Goal: Book appointment/travel/reservation

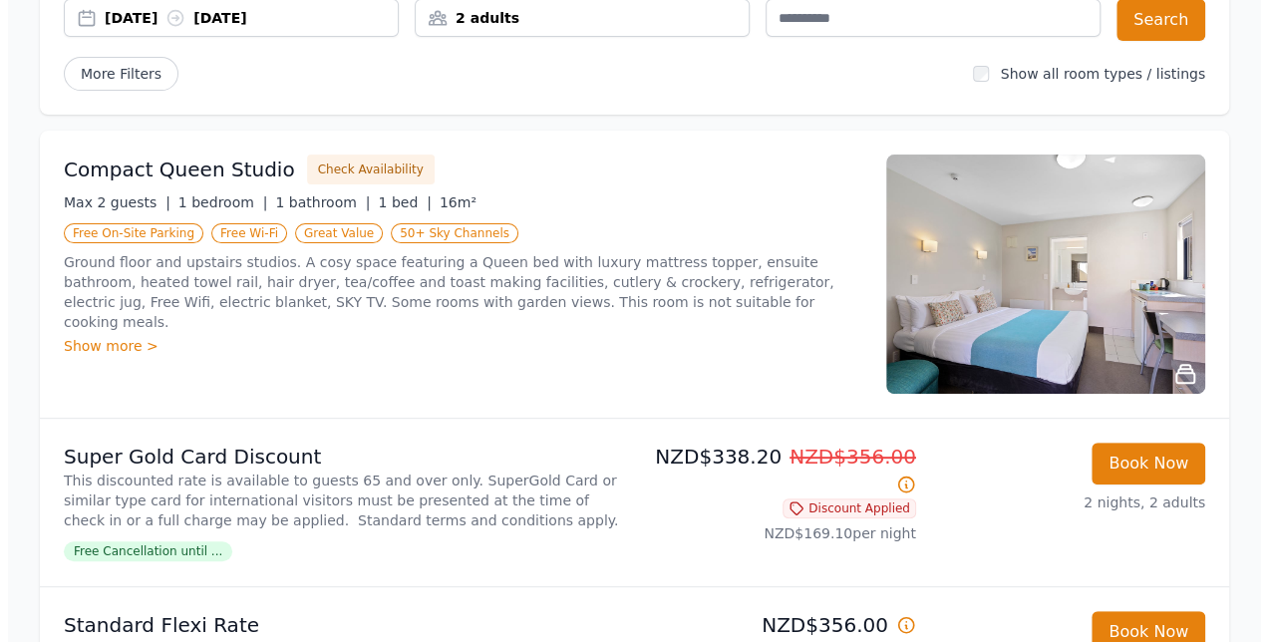
scroll to position [209, 0]
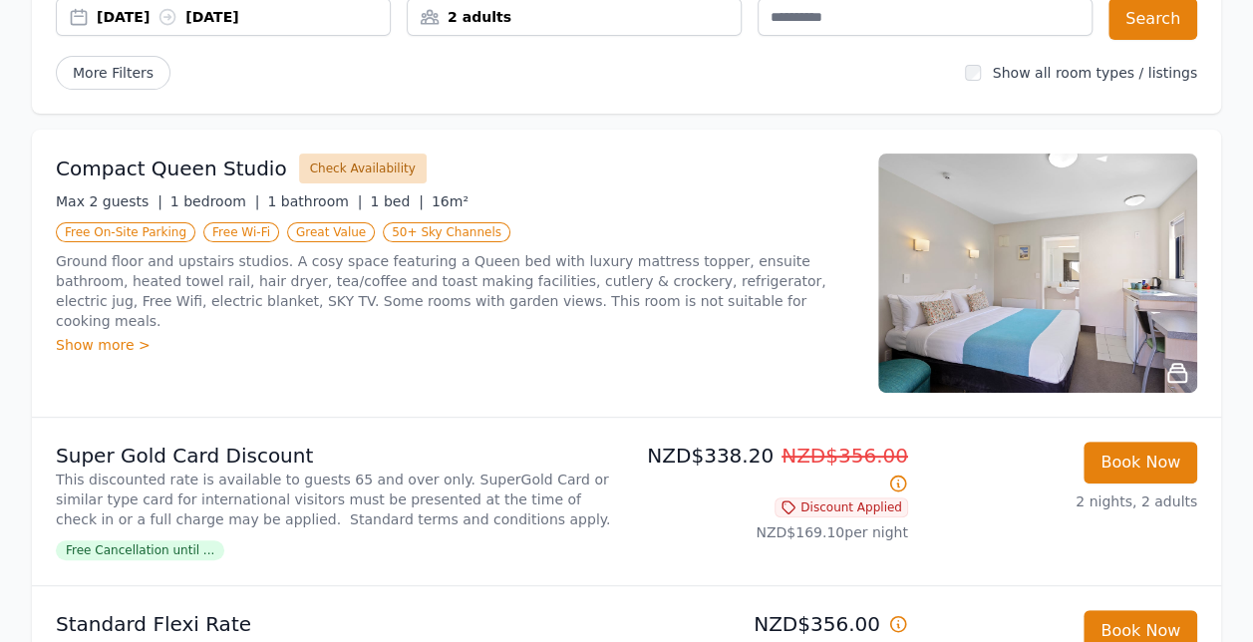
click at [350, 166] on button "Check Availability" at bounding box center [363, 169] width 128 height 30
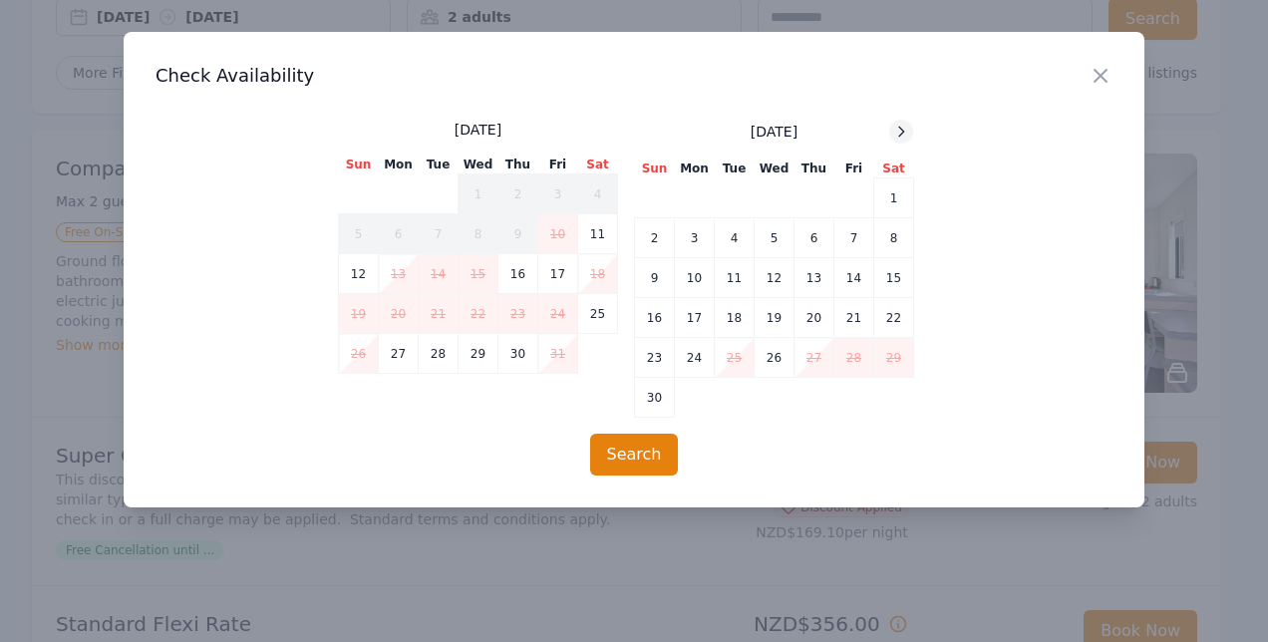
click at [896, 140] on div at bounding box center [901, 132] width 24 height 24
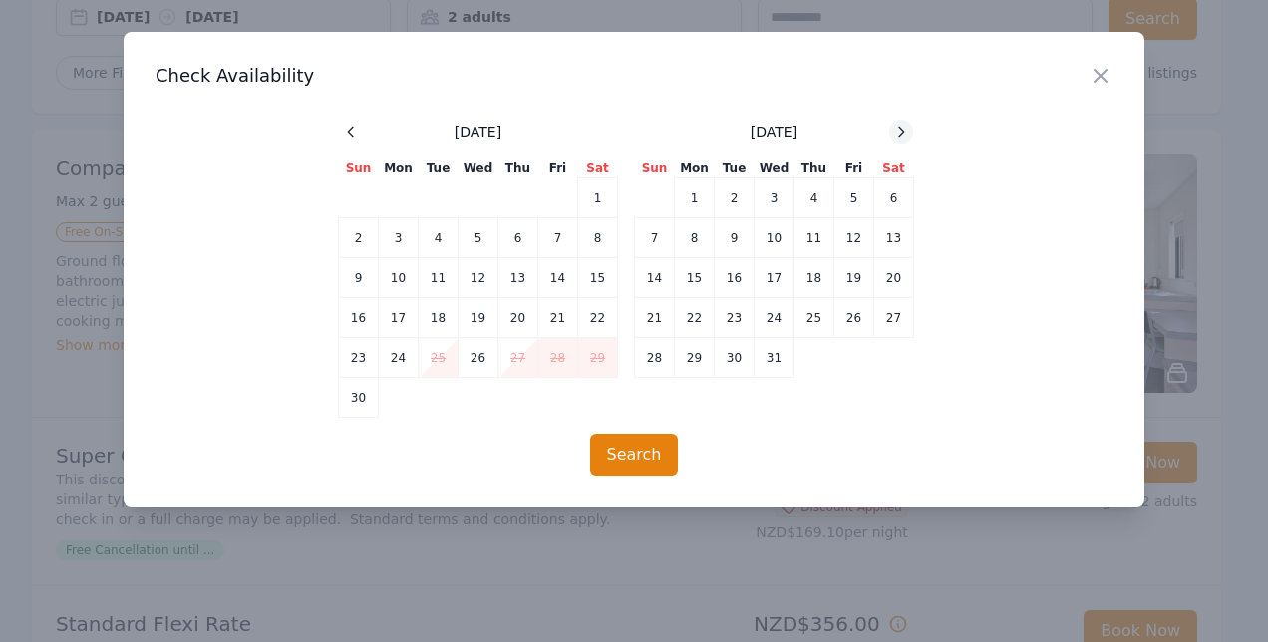
click at [896, 140] on div at bounding box center [901, 132] width 24 height 24
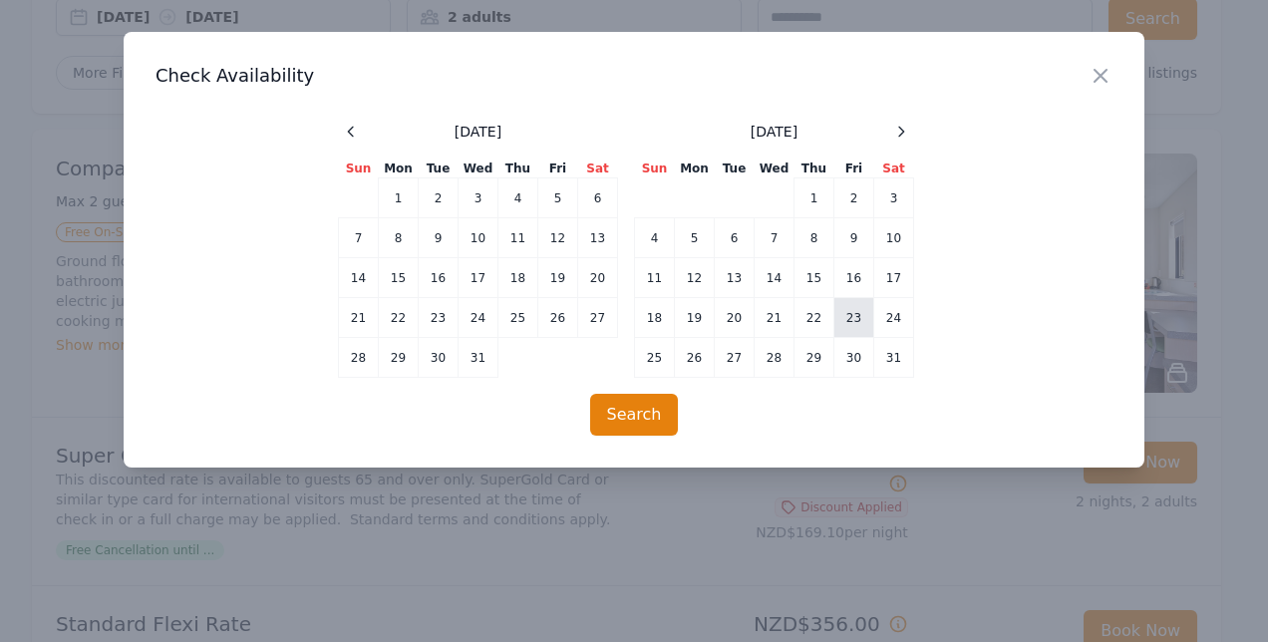
click at [855, 311] on td "23" at bounding box center [854, 318] width 40 height 40
click at [669, 363] on td "25" at bounding box center [655, 358] width 40 height 40
click at [638, 441] on div "Close Check Availability December 2025 Sun Mon Tue Wed Thu Fri Sat 1 2 3 4 5 6 …" at bounding box center [634, 250] width 1021 height 436
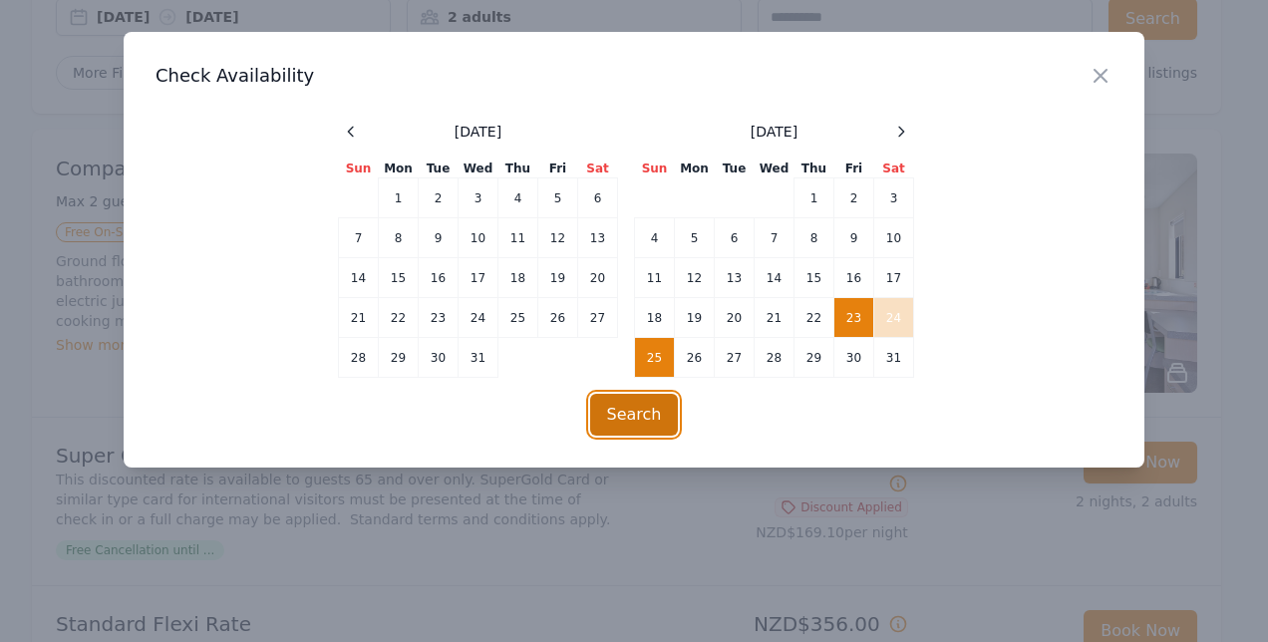
click at [636, 433] on button "Search" at bounding box center [634, 415] width 89 height 42
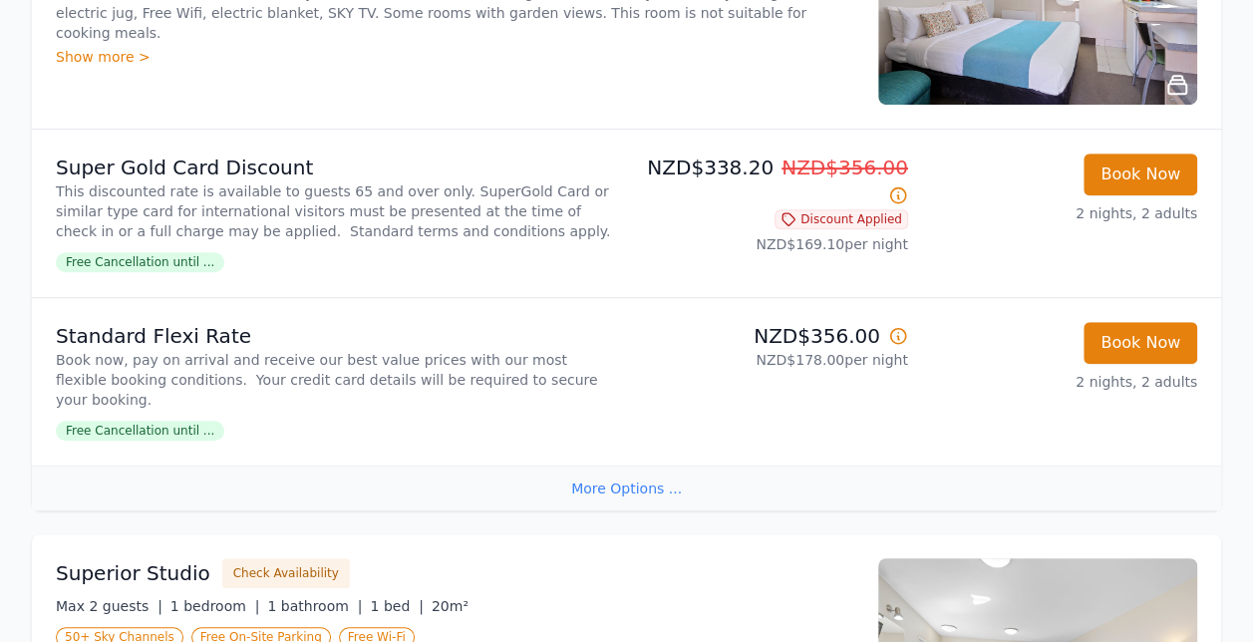
scroll to position [769, 0]
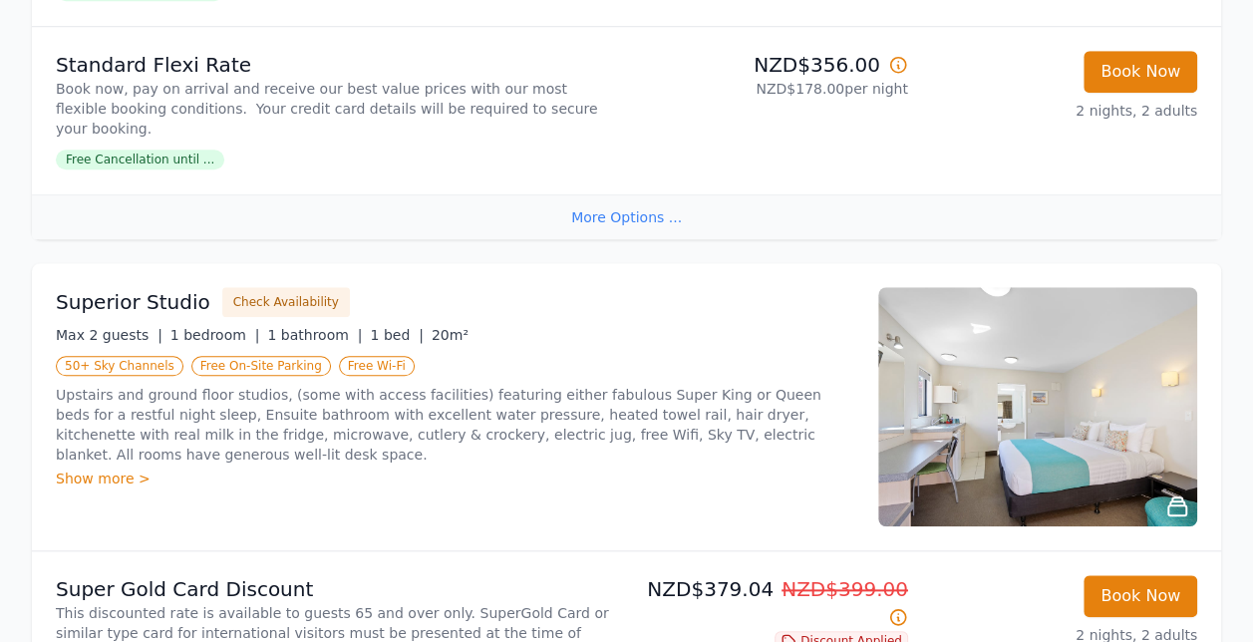
click at [582, 219] on div "More Options ..." at bounding box center [626, 216] width 1189 height 45
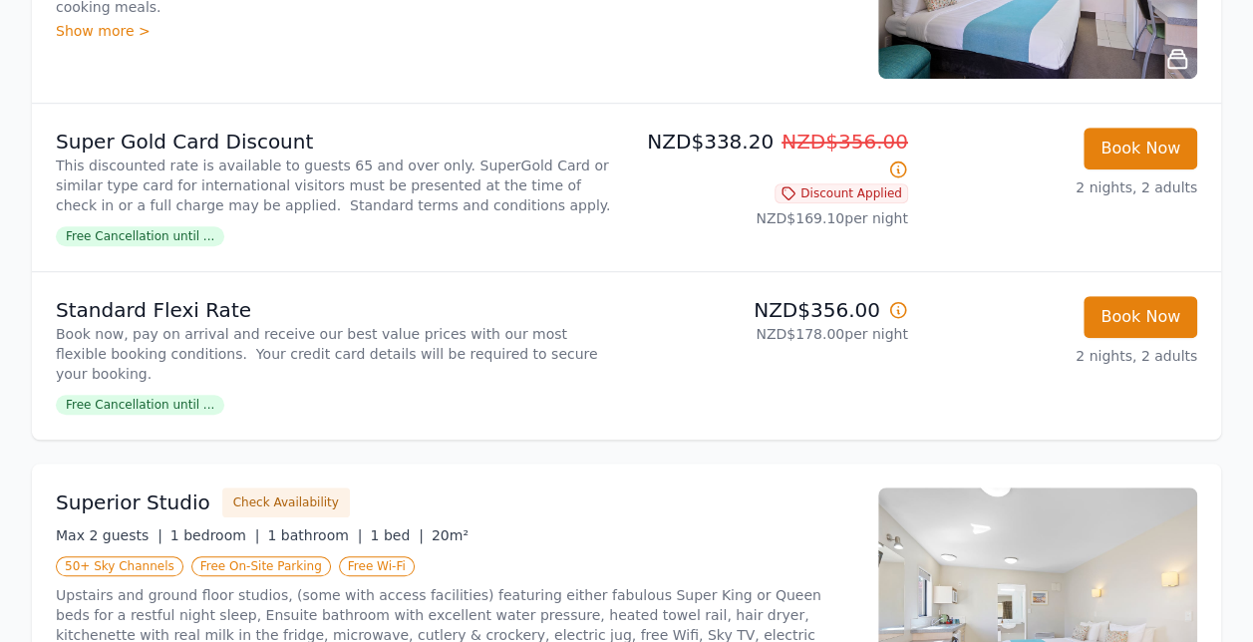
scroll to position [594, 0]
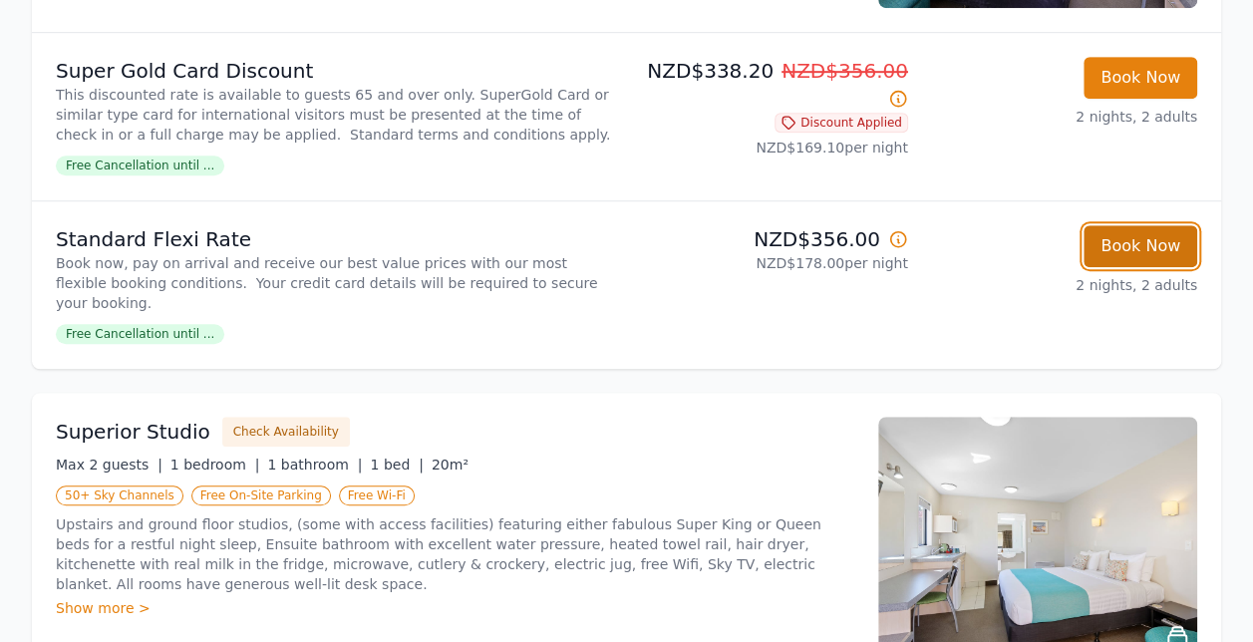
click at [1149, 265] on button "Book Now" at bounding box center [1141, 246] width 114 height 42
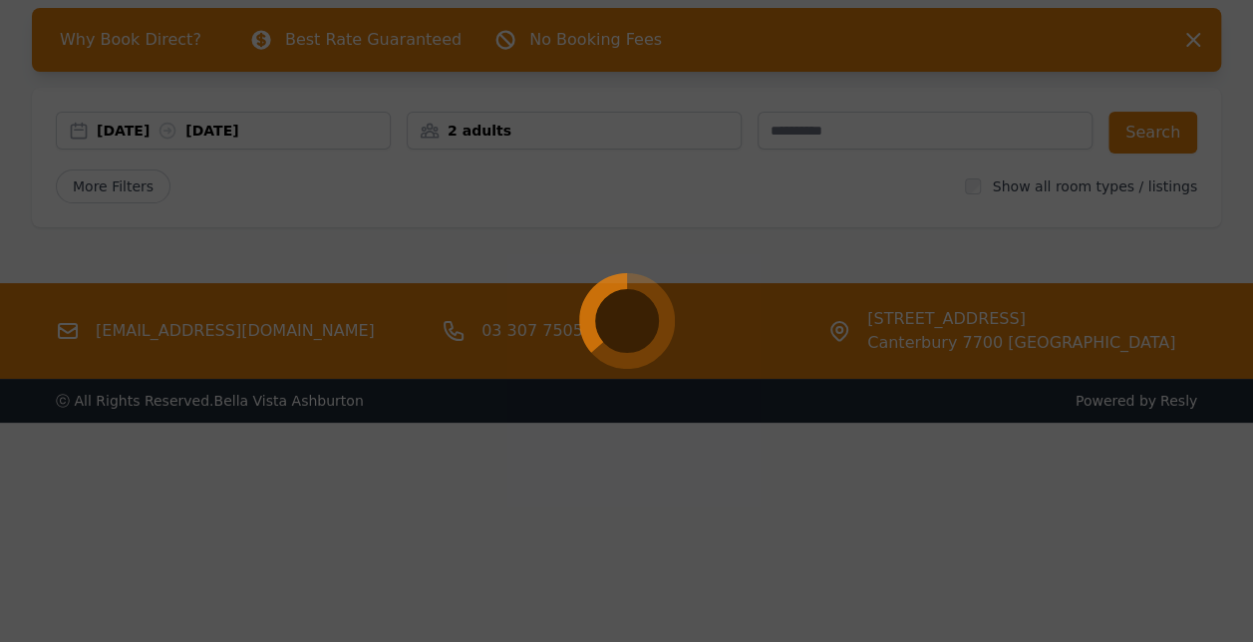
scroll to position [96, 0]
select select "**"
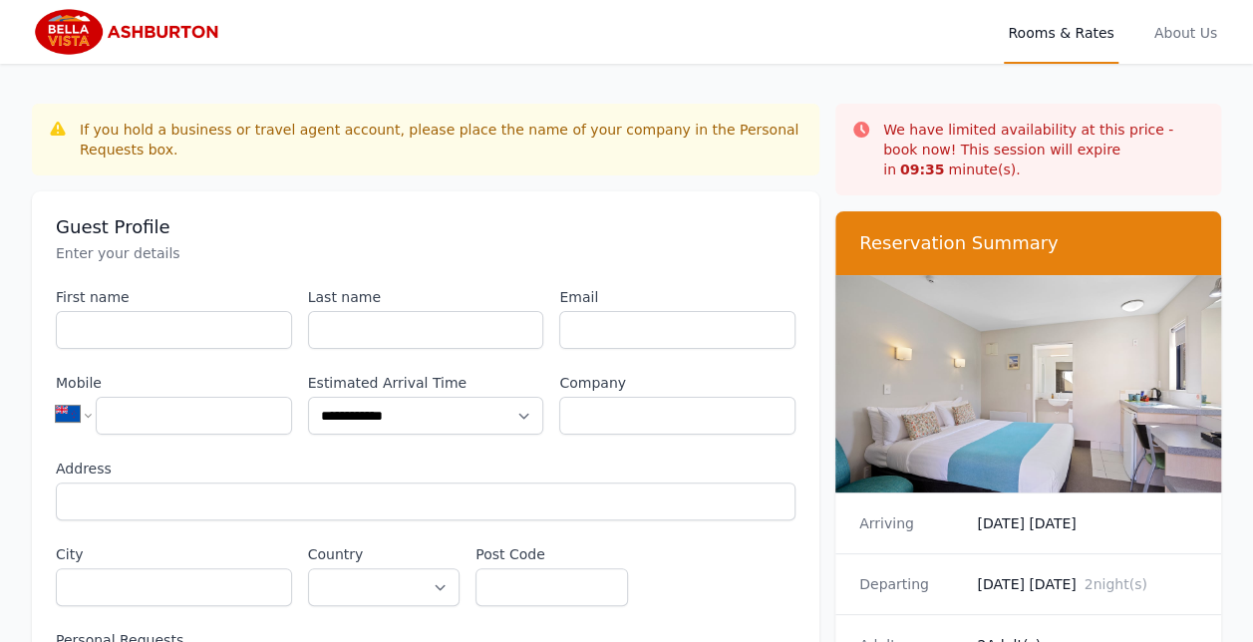
click at [79, 36] on img at bounding box center [128, 32] width 192 height 48
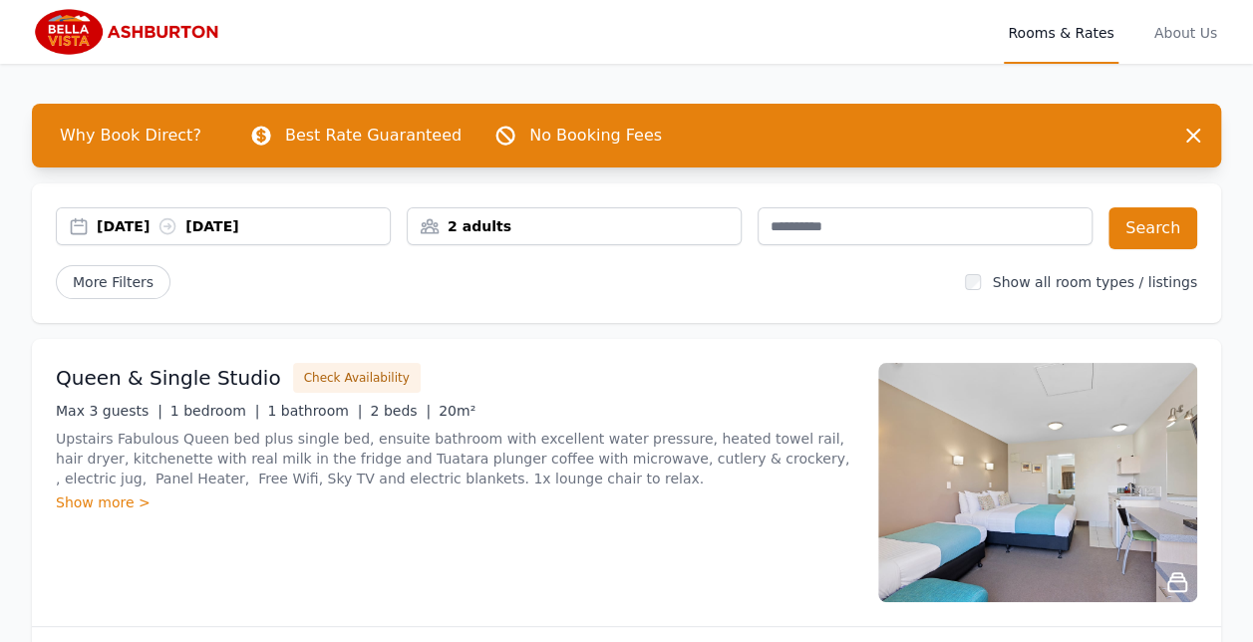
click at [124, 223] on div "[DATE] [DATE]" at bounding box center [243, 226] width 293 height 20
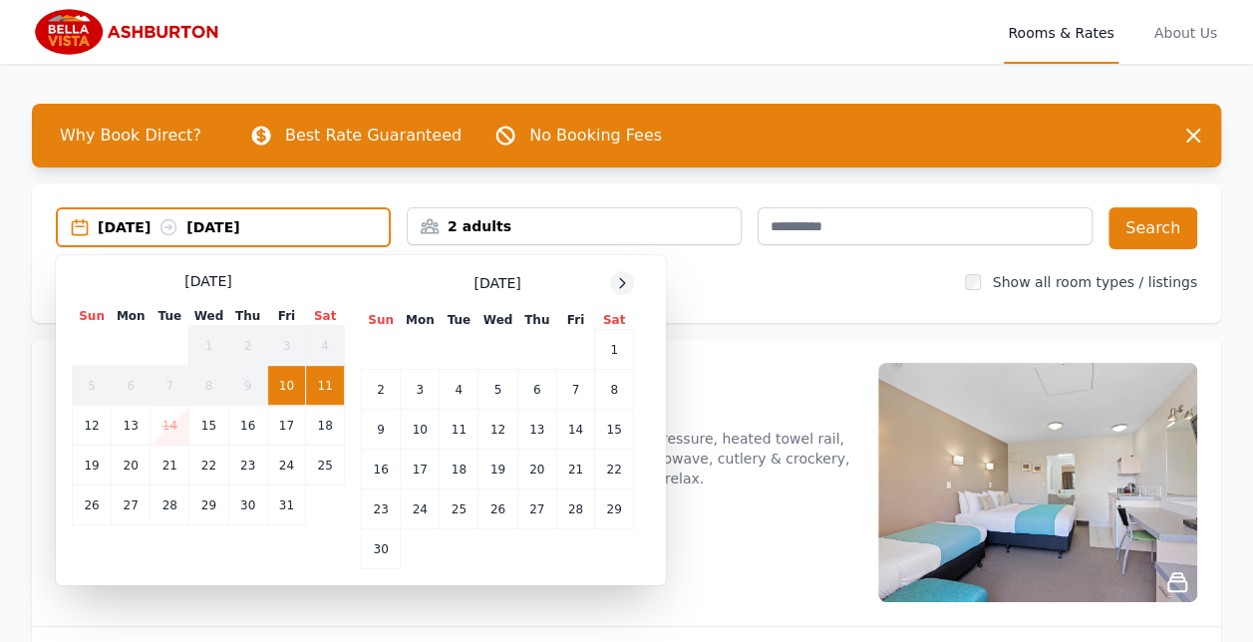
click at [627, 284] on icon at bounding box center [622, 283] width 16 height 16
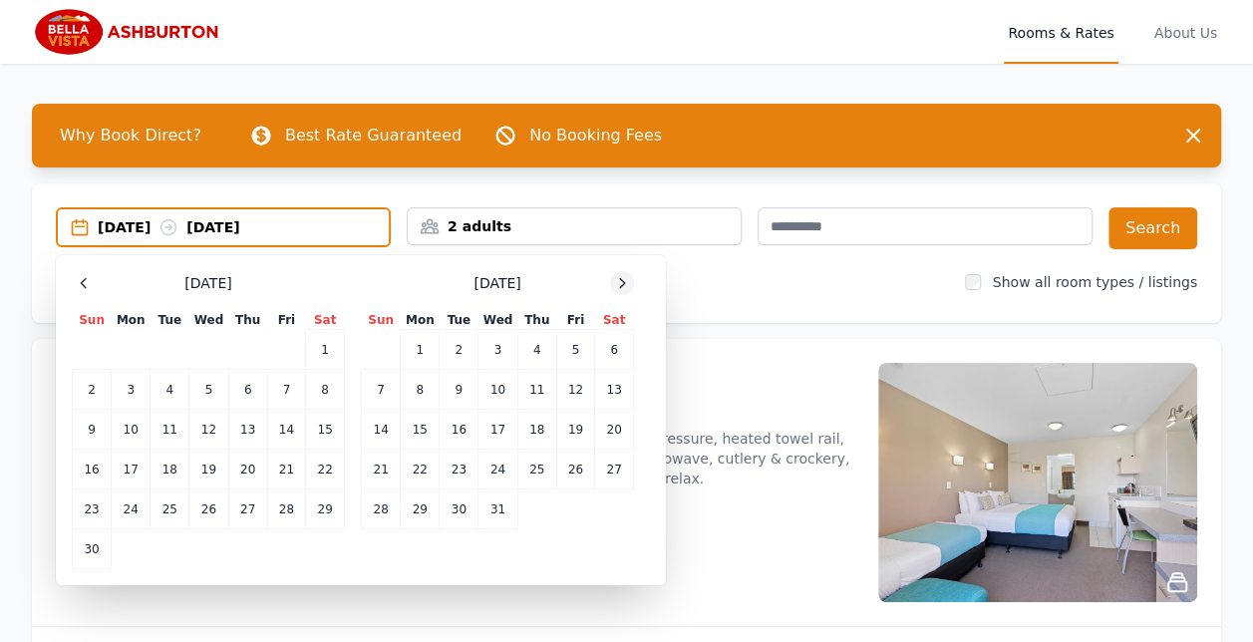
click at [627, 284] on icon at bounding box center [622, 283] width 16 height 16
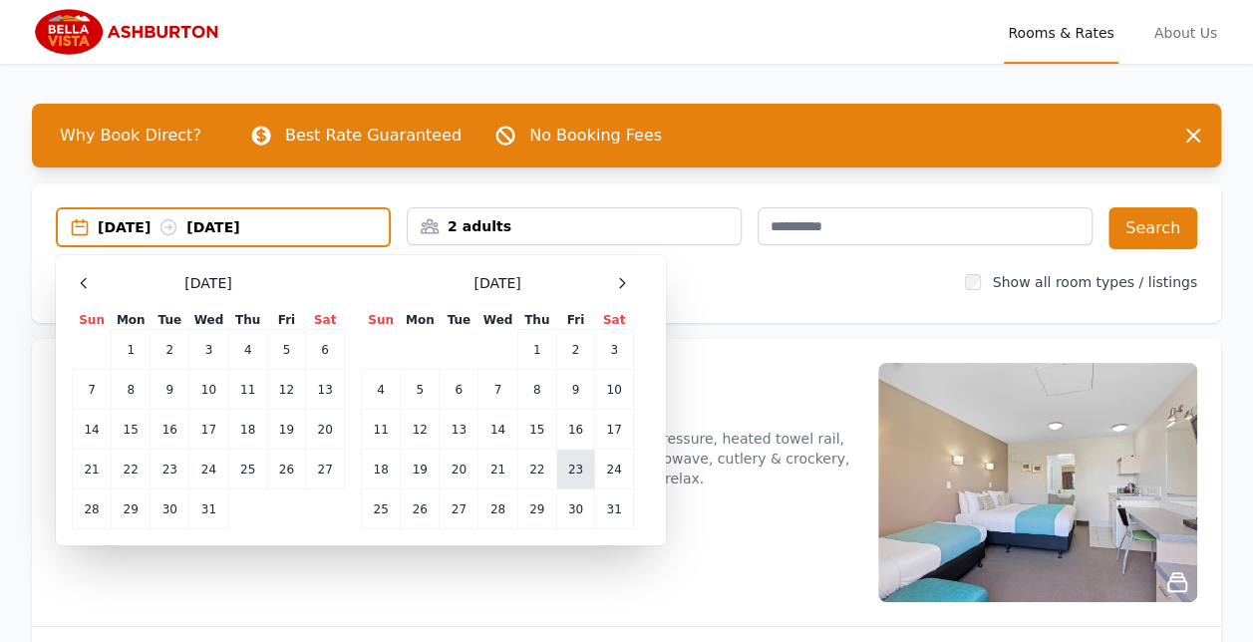
click at [578, 473] on td "23" at bounding box center [575, 470] width 38 height 40
click at [372, 520] on td "25" at bounding box center [381, 510] width 39 height 40
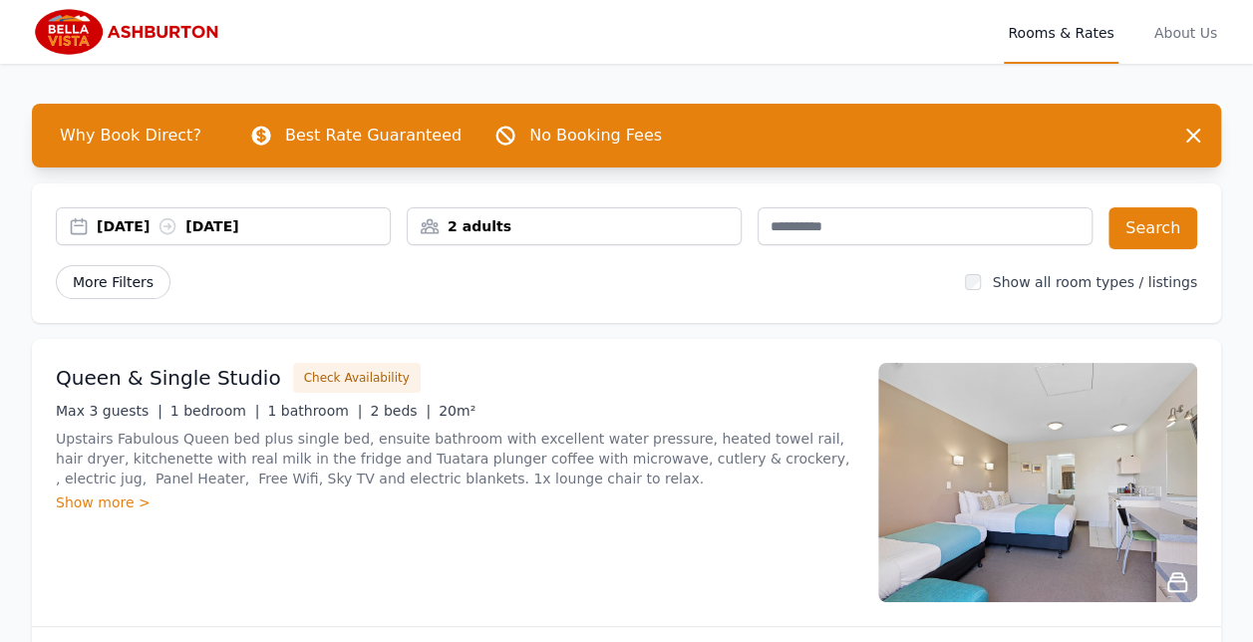
click at [116, 275] on span "More Filters" at bounding box center [113, 282] width 115 height 34
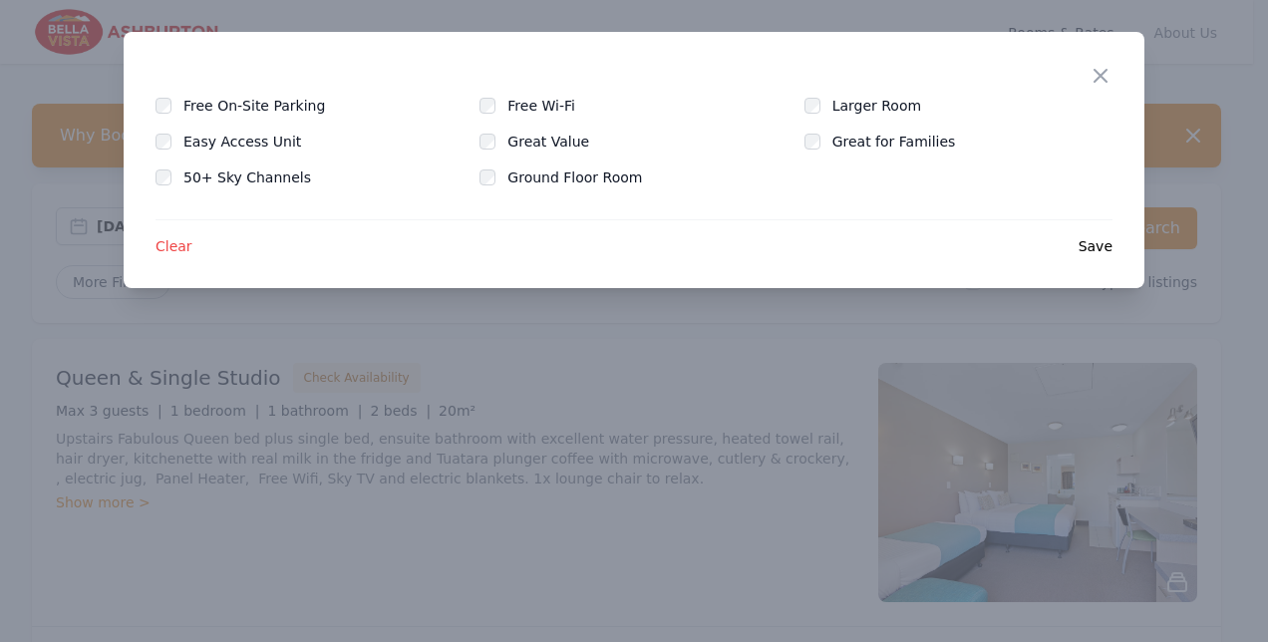
click at [1109, 250] on span "Save" at bounding box center [1096, 246] width 34 height 20
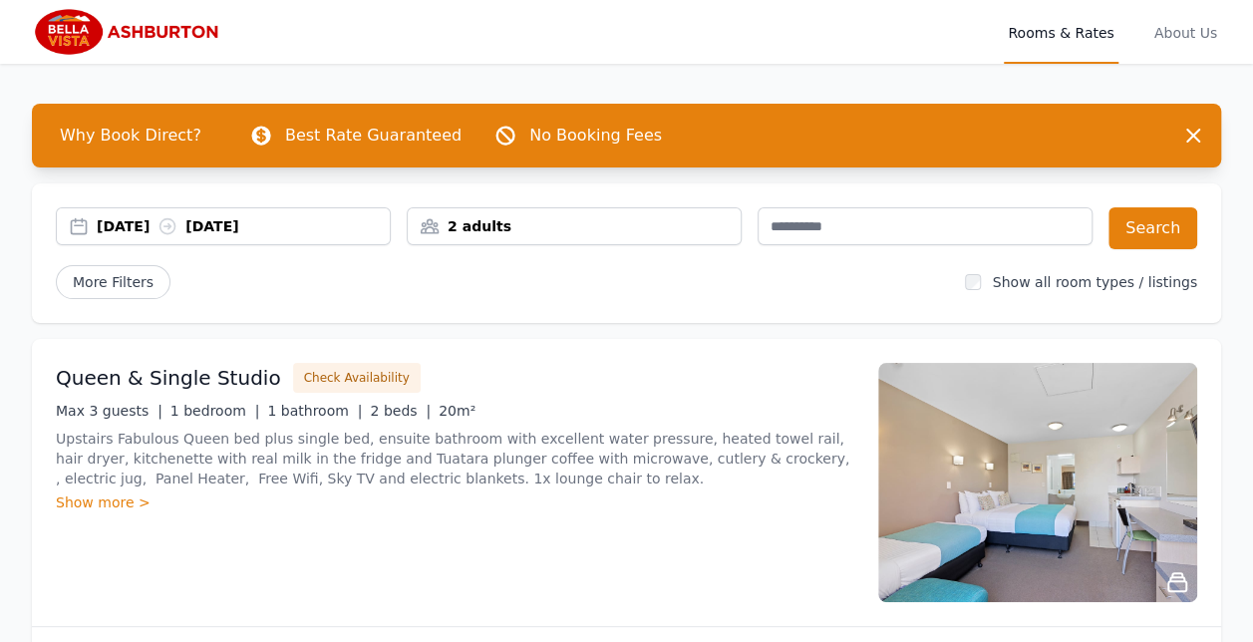
click at [656, 236] on div "2 adults" at bounding box center [574, 226] width 335 height 38
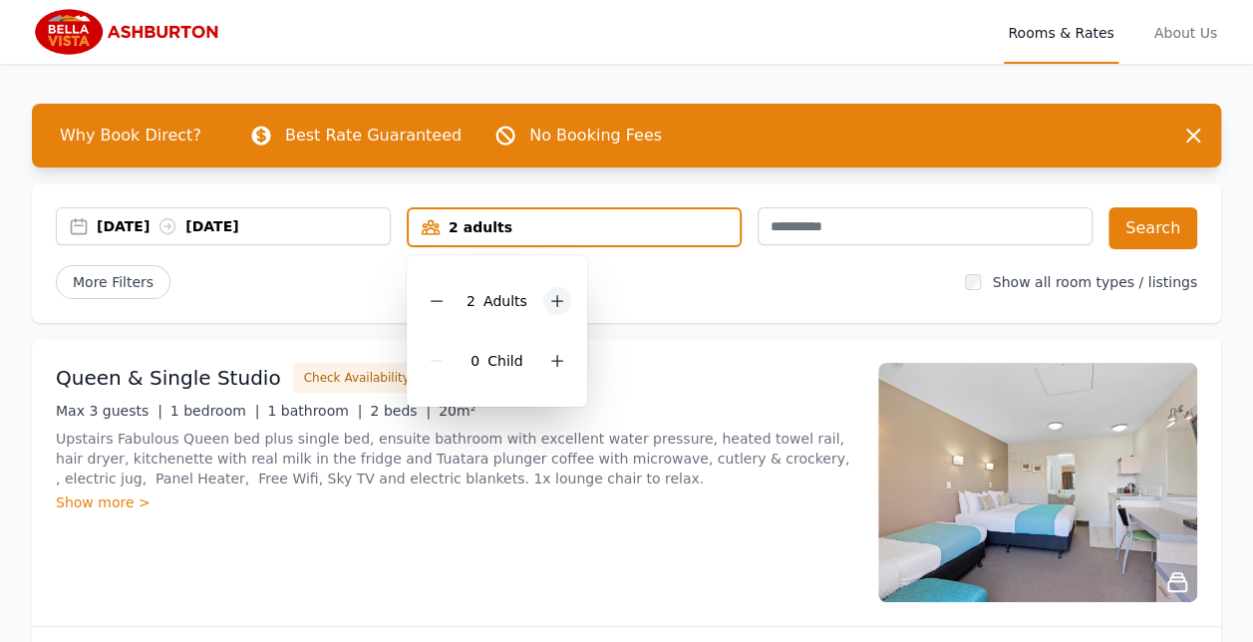
click at [549, 293] on icon at bounding box center [557, 301] width 16 height 16
click at [1177, 228] on button "Search" at bounding box center [1153, 228] width 89 height 42
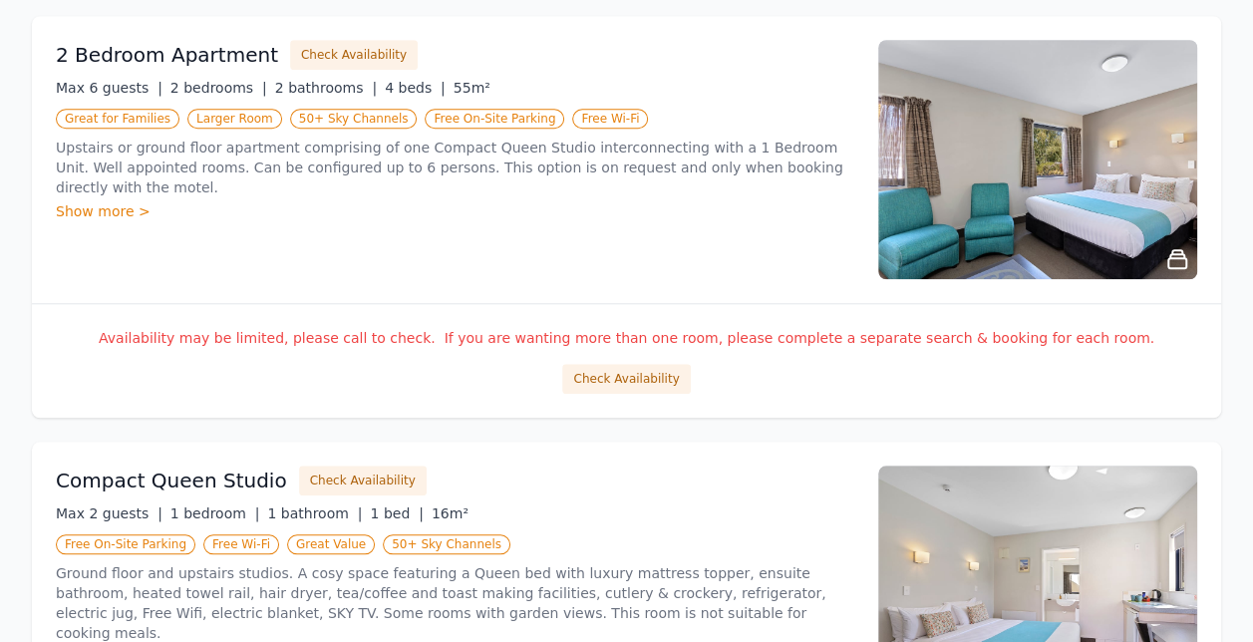
scroll to position [818, 0]
click at [116, 200] on div "Show more >" at bounding box center [455, 210] width 799 height 20
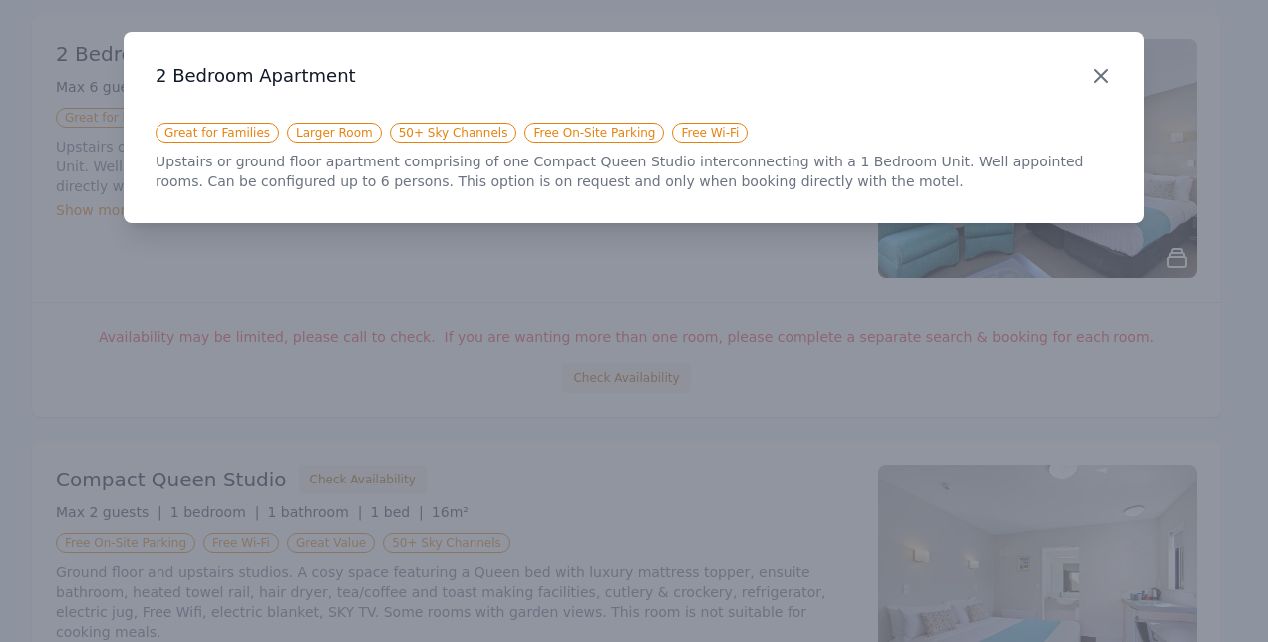
click at [1097, 64] on icon "button" at bounding box center [1101, 76] width 24 height 24
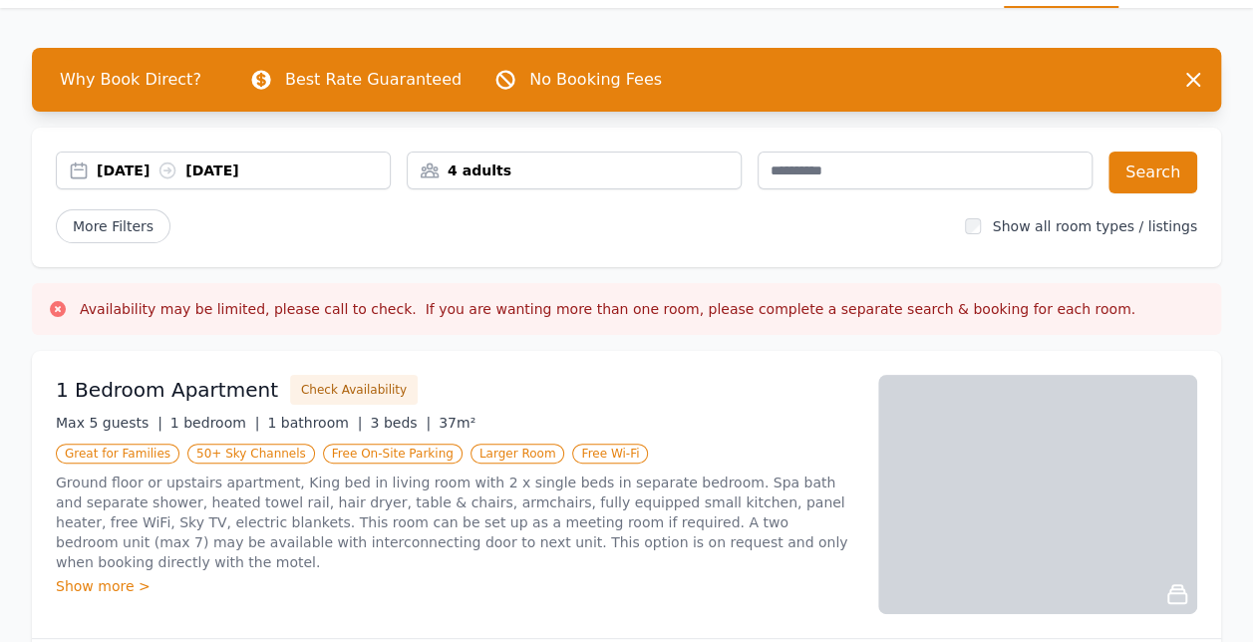
scroll to position [0, 0]
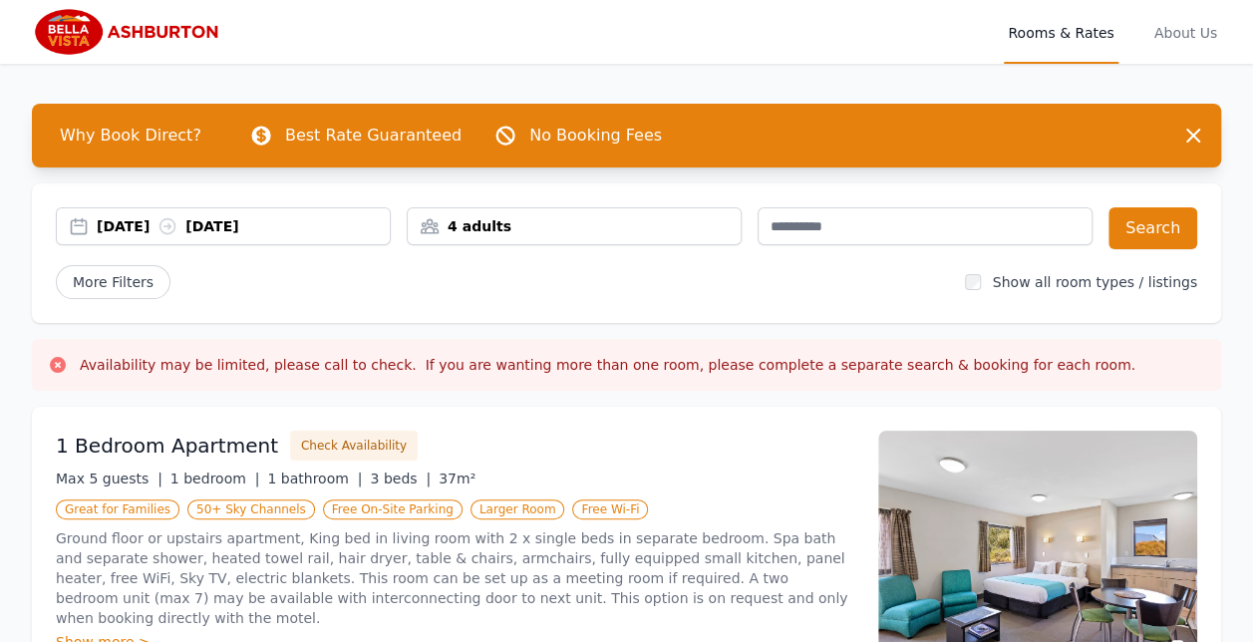
click at [128, 32] on img at bounding box center [128, 32] width 192 height 48
